Goal: Information Seeking & Learning: Learn about a topic

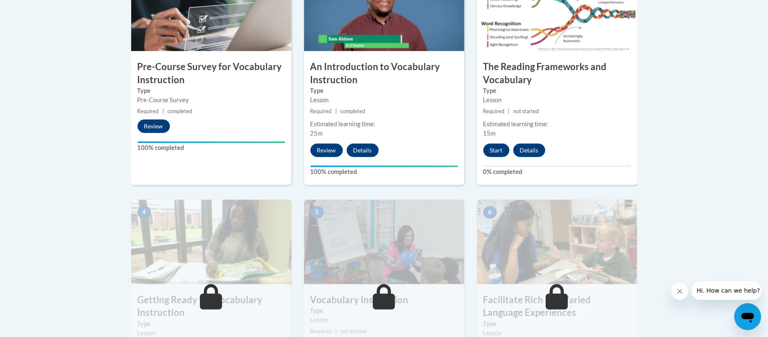
scroll to position [332, 0]
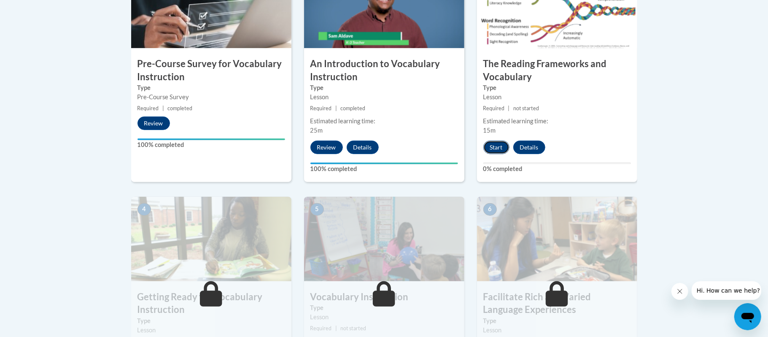
click at [497, 146] on button "Start" at bounding box center [496, 146] width 26 height 13
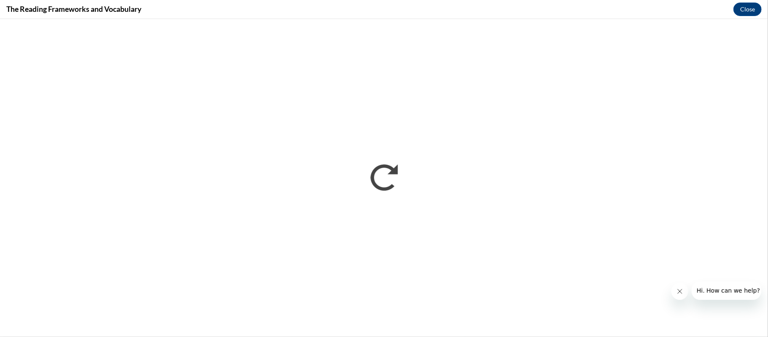
scroll to position [0, 0]
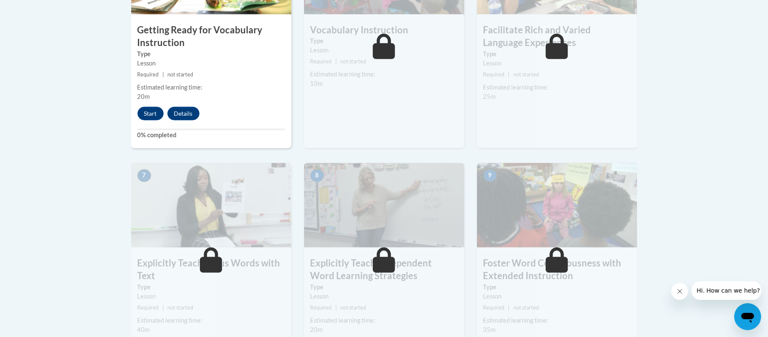
scroll to position [599, 0]
click at [150, 112] on button "Start" at bounding box center [150, 112] width 26 height 13
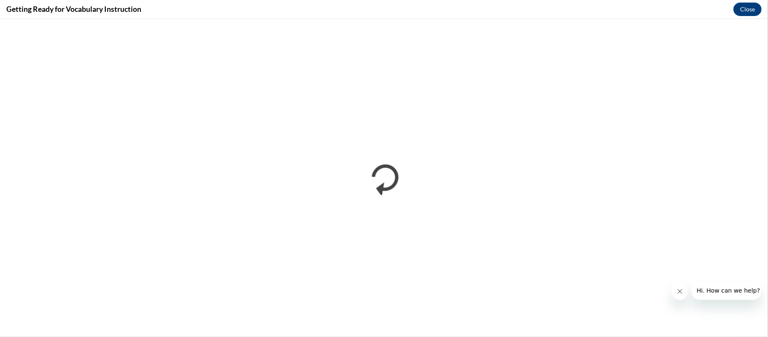
scroll to position [0, 0]
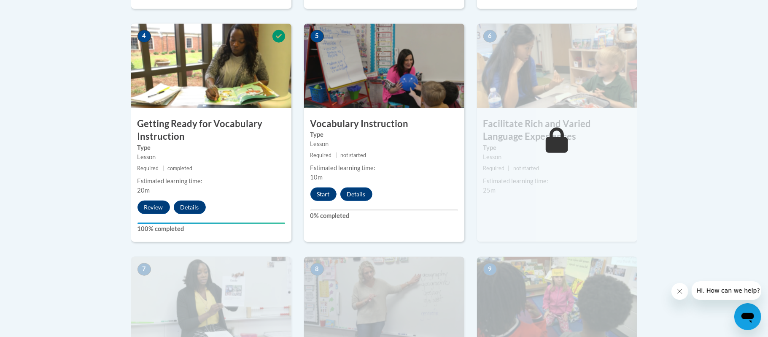
scroll to position [506, 0]
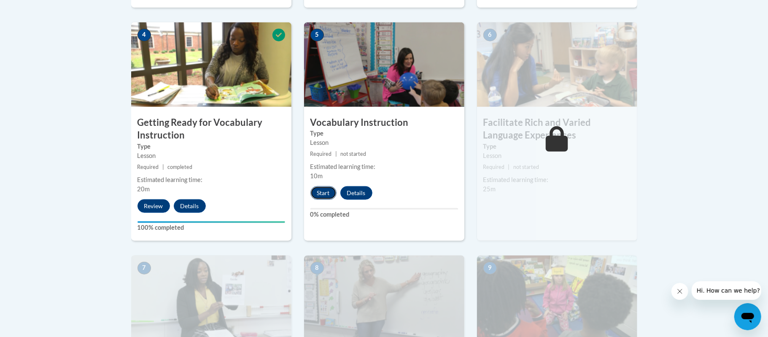
click at [328, 189] on button "Start" at bounding box center [323, 192] width 26 height 13
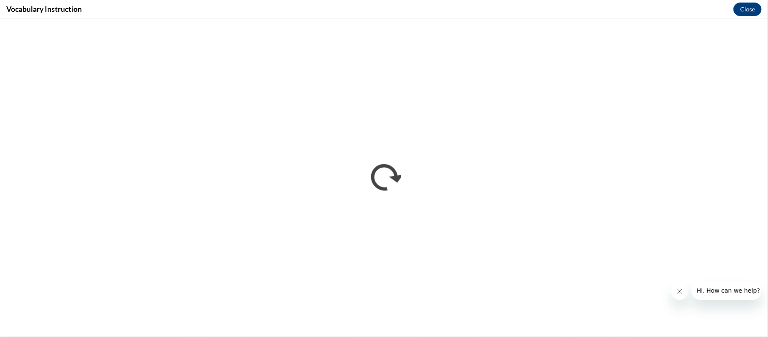
scroll to position [0, 0]
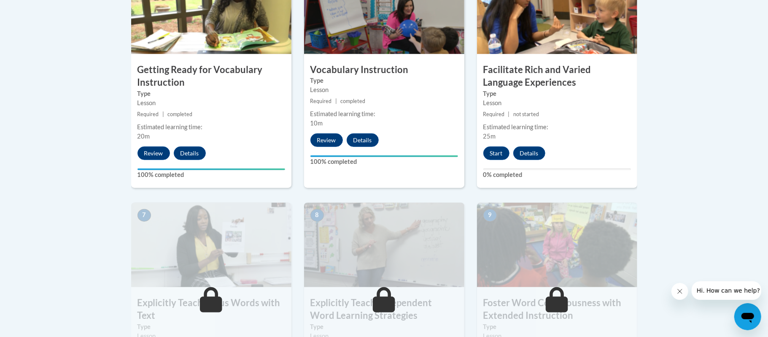
scroll to position [560, 0]
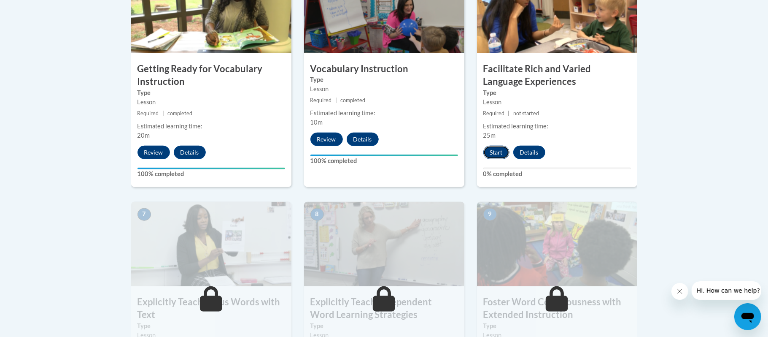
click at [498, 154] on button "Start" at bounding box center [496, 151] width 26 height 13
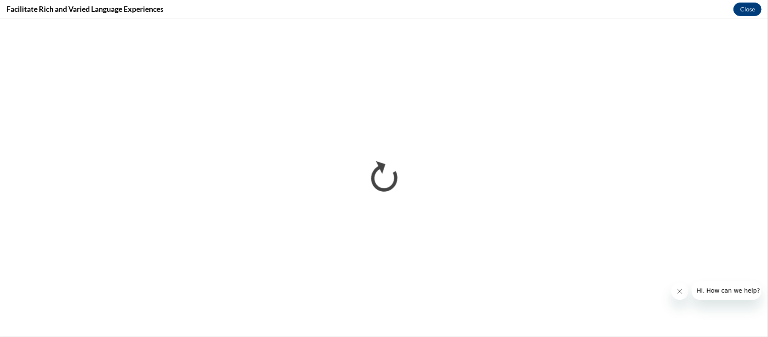
scroll to position [0, 0]
